Goal: Navigation & Orientation: Find specific page/section

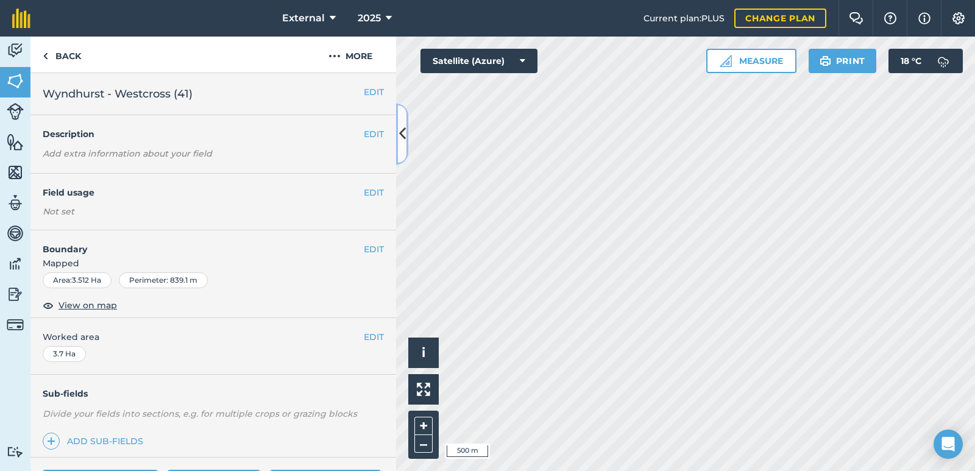
click at [402, 127] on icon at bounding box center [402, 133] width 7 height 21
